Goal: Task Accomplishment & Management: Manage account settings

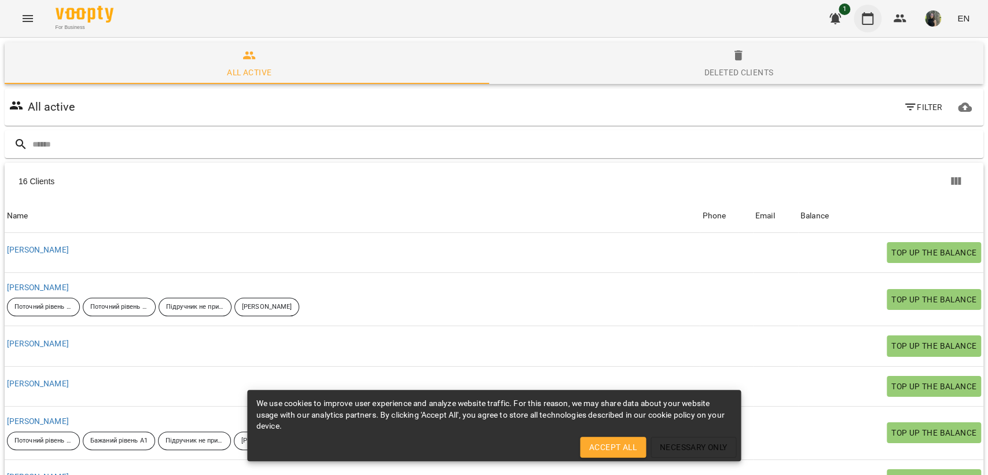
click at [871, 20] on icon "button" at bounding box center [868, 19] width 14 height 14
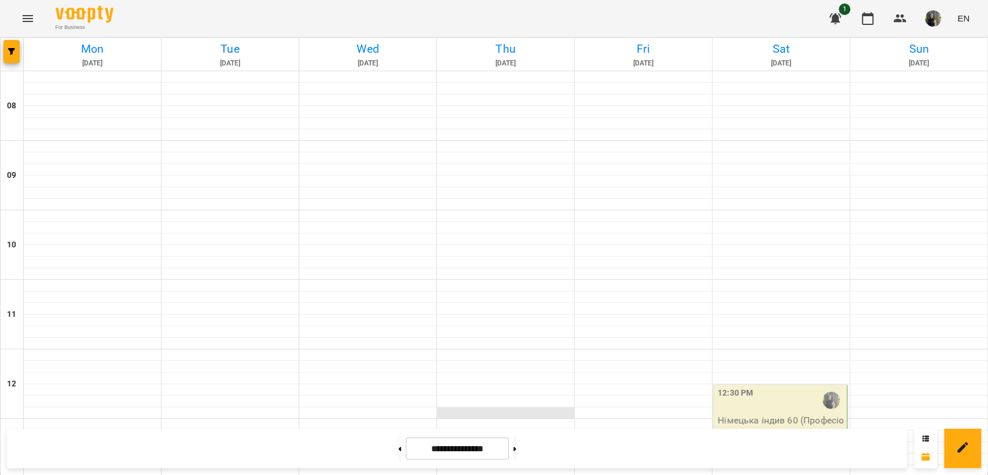
scroll to position [450, 0]
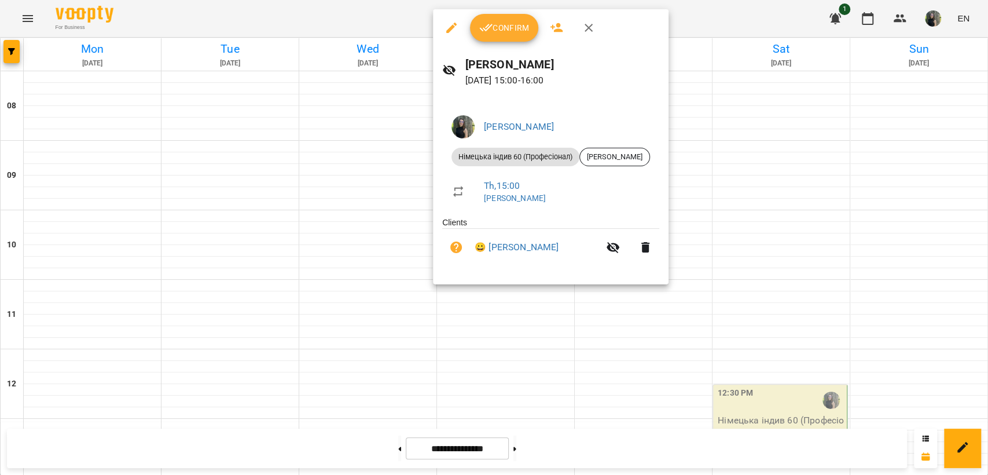
click at [523, 36] on button "Confirm" at bounding box center [504, 28] width 68 height 28
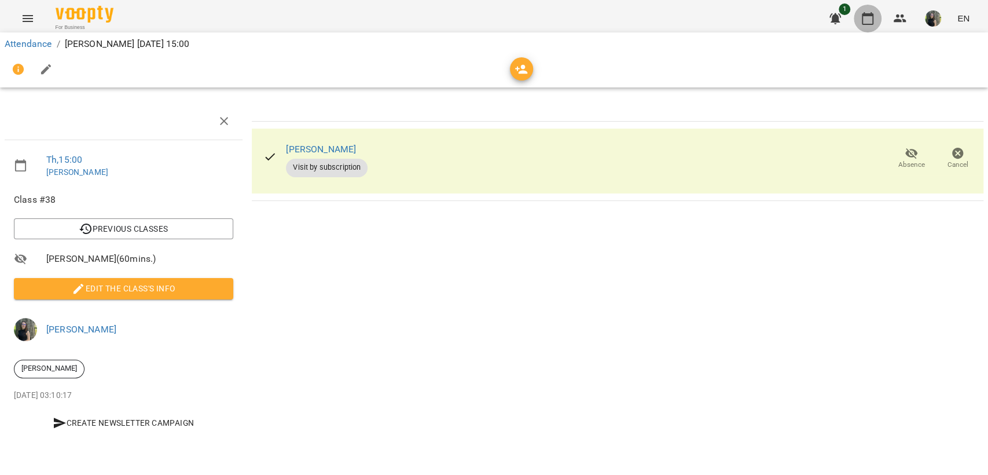
click at [866, 19] on icon "button" at bounding box center [868, 19] width 14 height 14
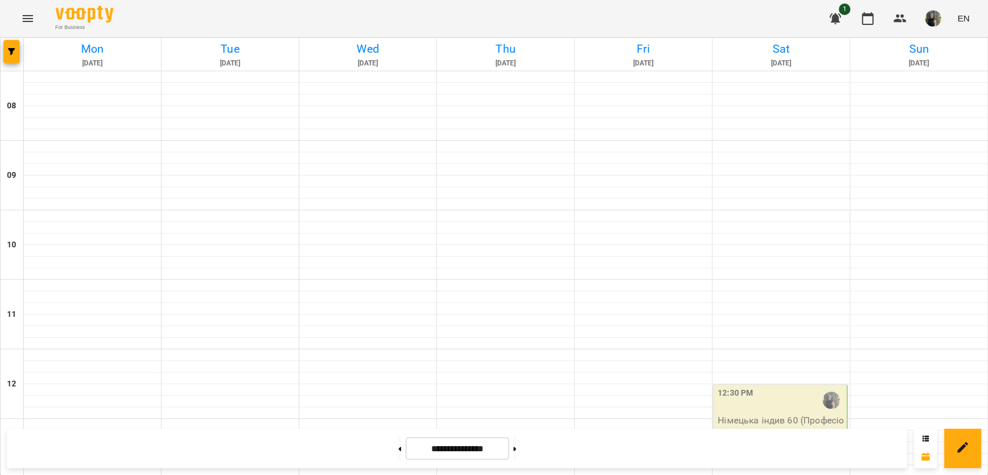
scroll to position [621, 0]
